Goal: Manage account settings

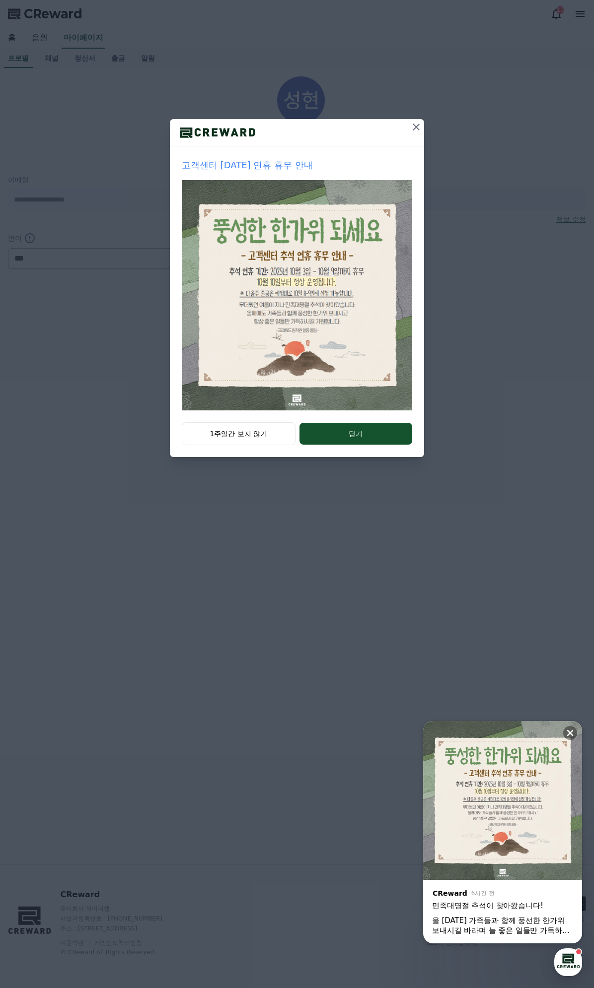
select select "**********"
click at [417, 124] on icon at bounding box center [416, 127] width 12 height 12
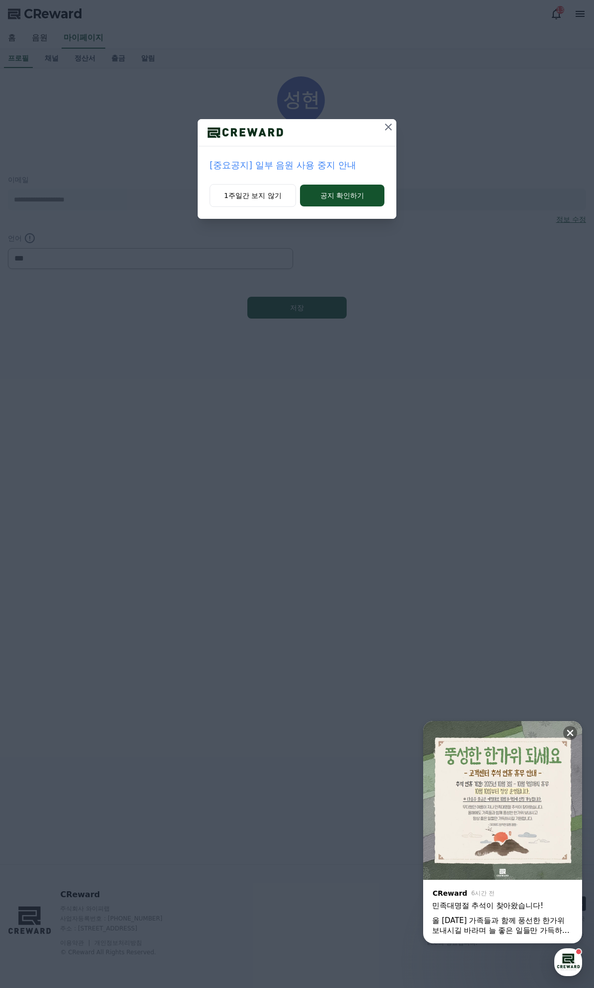
click at [390, 124] on icon at bounding box center [388, 127] width 12 height 12
click at [391, 127] on icon at bounding box center [388, 127] width 12 height 12
click at [390, 127] on icon at bounding box center [388, 127] width 12 height 12
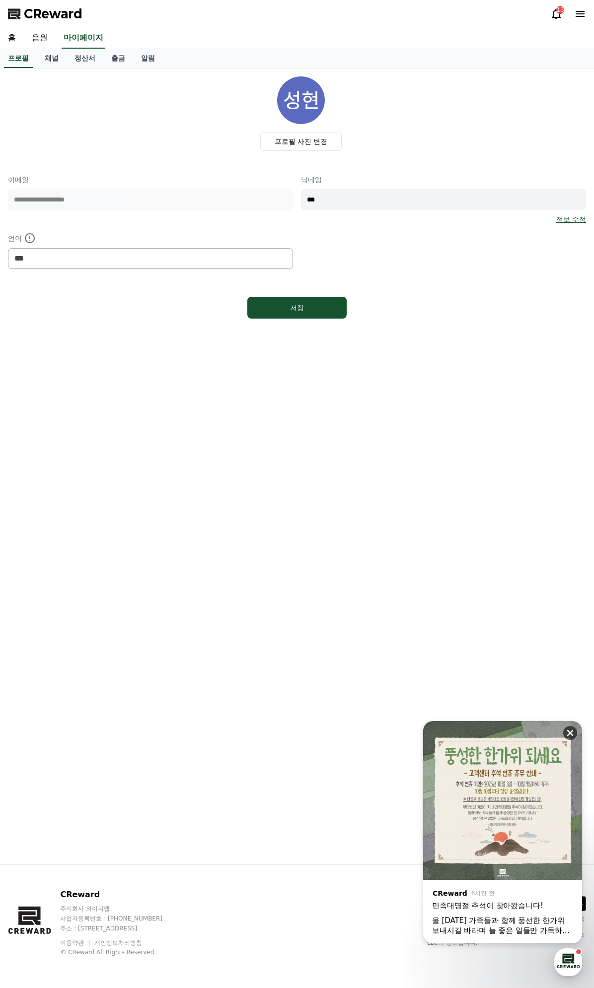
click at [569, 734] on icon at bounding box center [570, 733] width 6 height 6
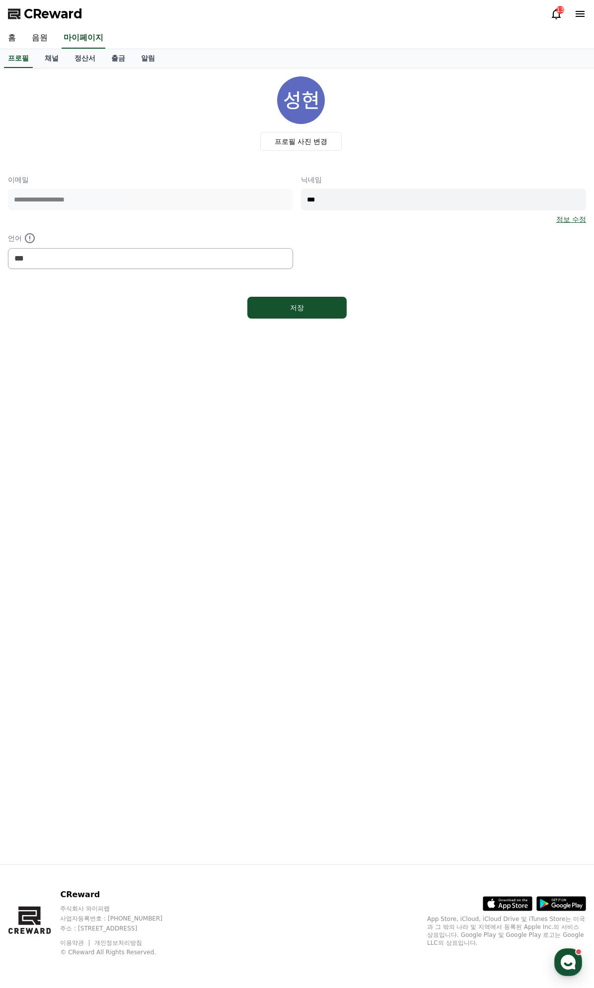
click at [66, 15] on span "CReward" at bounding box center [53, 14] width 59 height 16
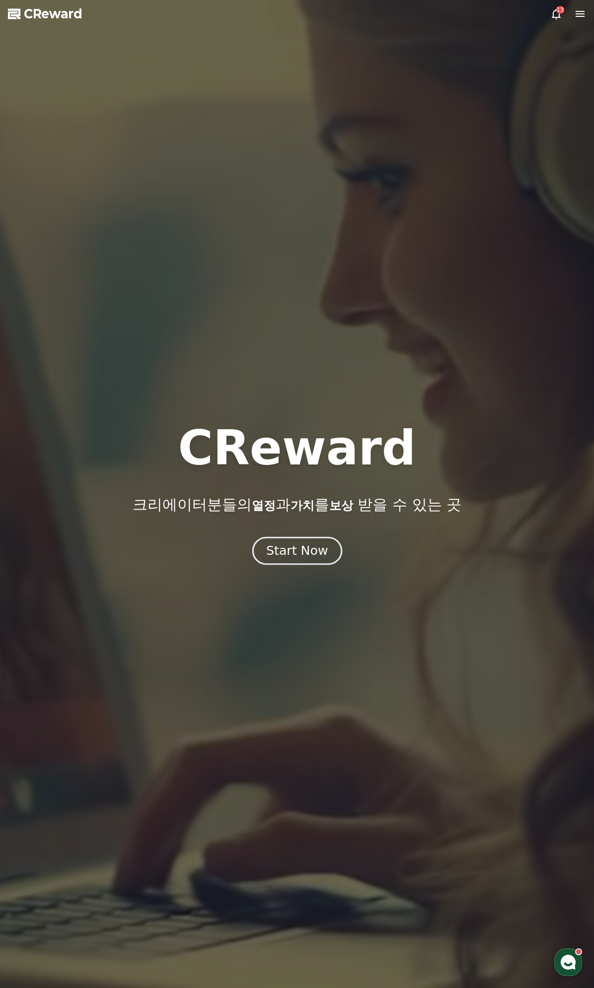
click at [317, 563] on button "Start Now" at bounding box center [297, 551] width 90 height 28
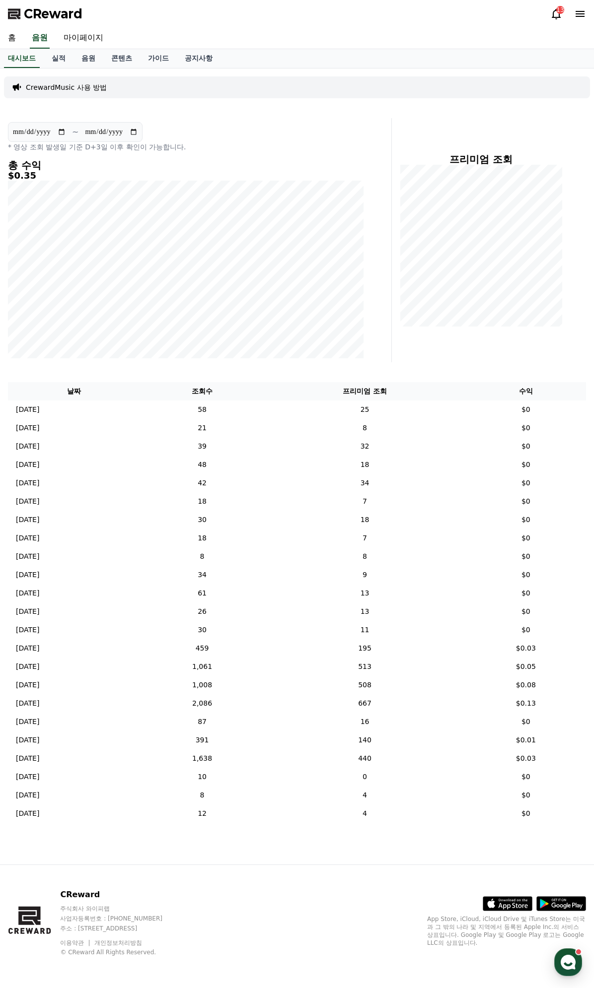
click at [556, 16] on icon at bounding box center [556, 14] width 12 height 12
